Goal: Task Accomplishment & Management: Use online tool/utility

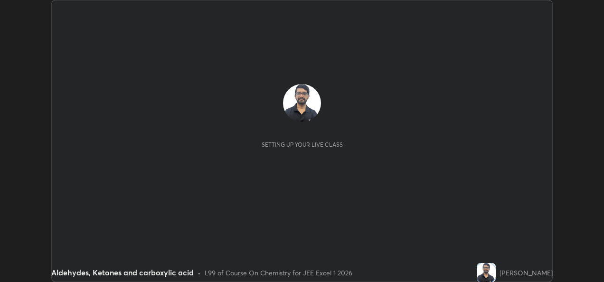
scroll to position [282, 603]
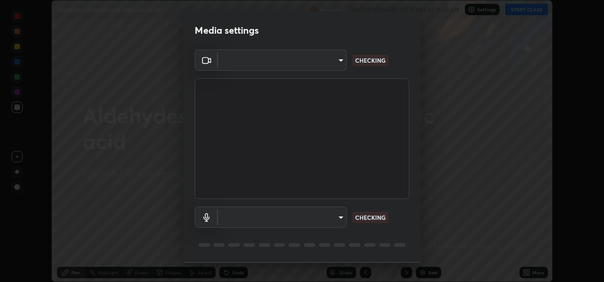
type input "f2cf985c2c361373966d5a8f92757c536422aafc4b66dea7707a2eb9ce468e55"
type input "communications"
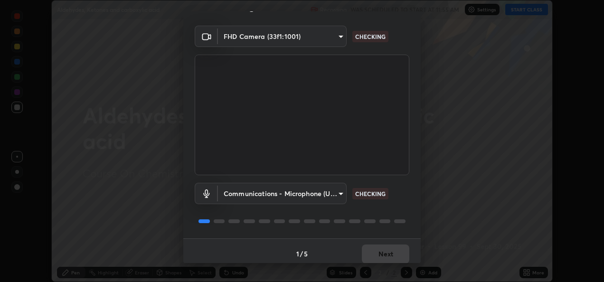
scroll to position [29, 0]
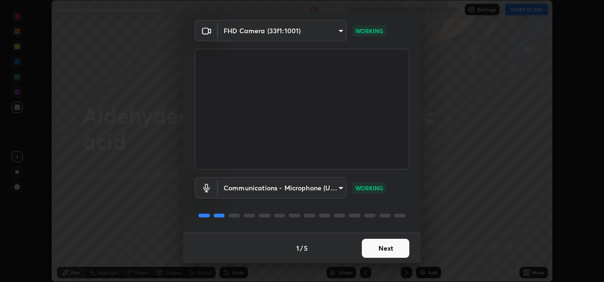
click at [372, 255] on button "Next" at bounding box center [385, 248] width 47 height 19
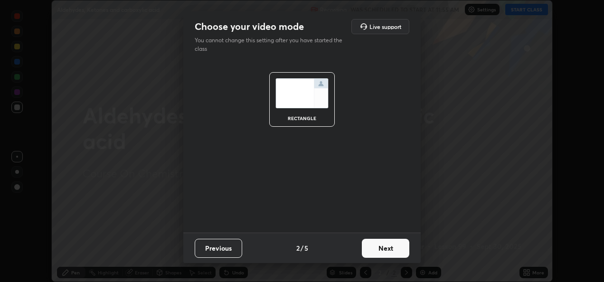
scroll to position [0, 0]
click at [374, 249] on button "Next" at bounding box center [385, 248] width 47 height 19
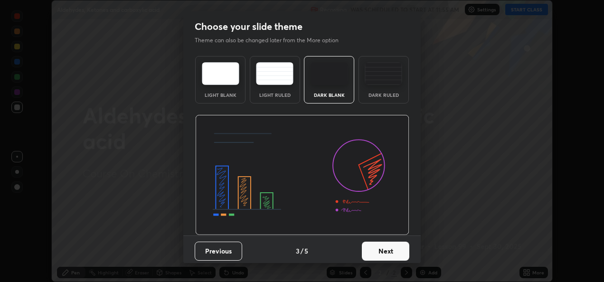
click at [373, 254] on button "Next" at bounding box center [385, 251] width 47 height 19
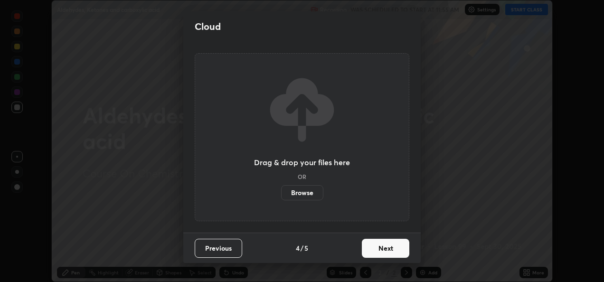
click at [377, 255] on button "Next" at bounding box center [385, 248] width 47 height 19
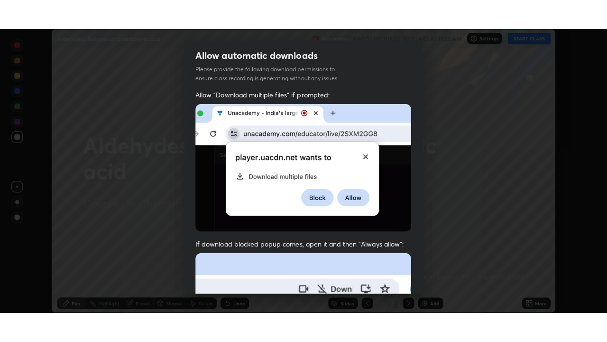
scroll to position [223, 0]
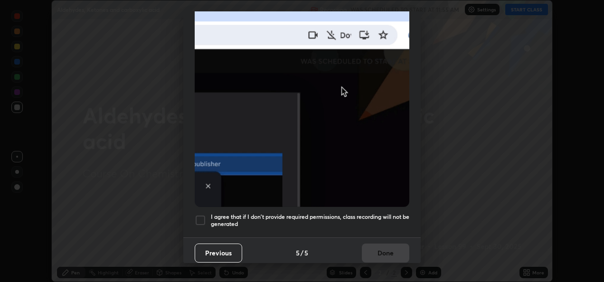
click at [200, 214] on div at bounding box center [200, 219] width 11 height 11
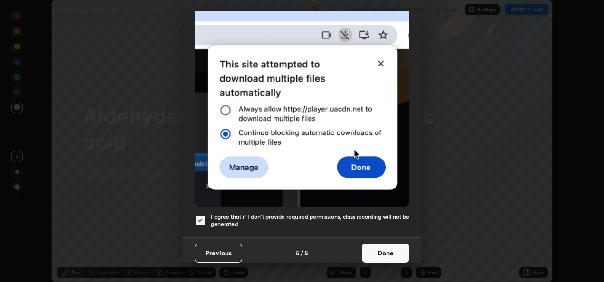
click at [384, 244] on button "Done" at bounding box center [385, 252] width 47 height 19
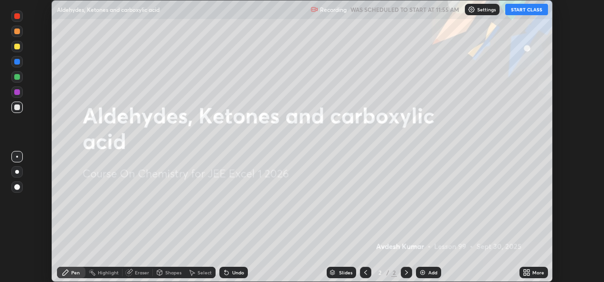
click at [536, 11] on button "START CLASS" at bounding box center [526, 9] width 43 height 11
click at [532, 276] on div "More" at bounding box center [533, 272] width 28 height 11
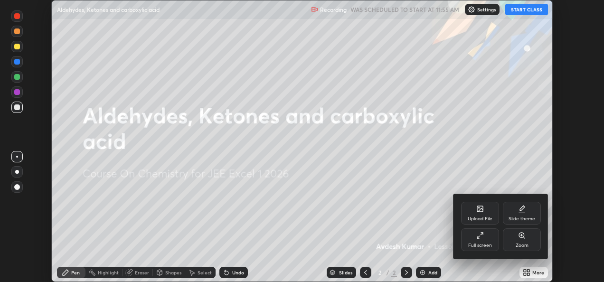
click at [486, 243] on div "Full screen" at bounding box center [480, 245] width 24 height 5
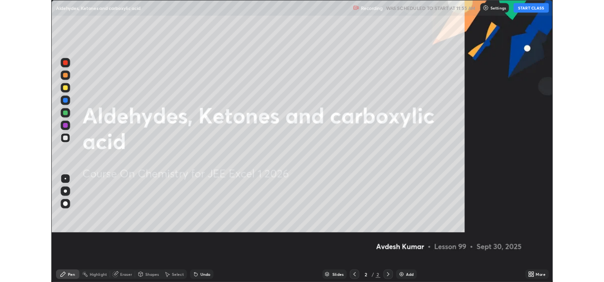
scroll to position [342, 607]
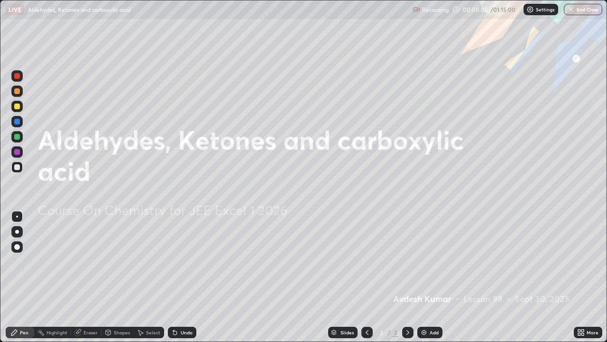
click at [184, 281] on div "Undo" at bounding box center [182, 331] width 28 height 11
click at [581, 281] on icon at bounding box center [582, 332] width 8 height 8
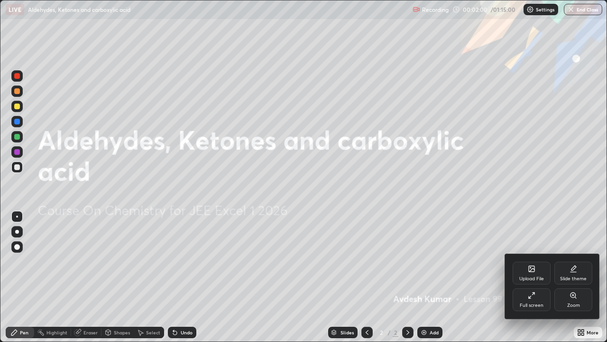
click at [532, 281] on div "Full screen" at bounding box center [532, 305] width 24 height 5
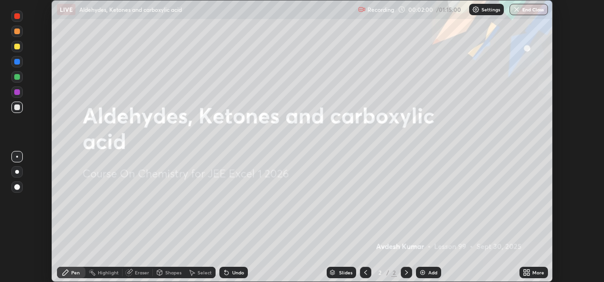
scroll to position [47174, 46852]
